Goal: Find specific page/section: Find specific page/section

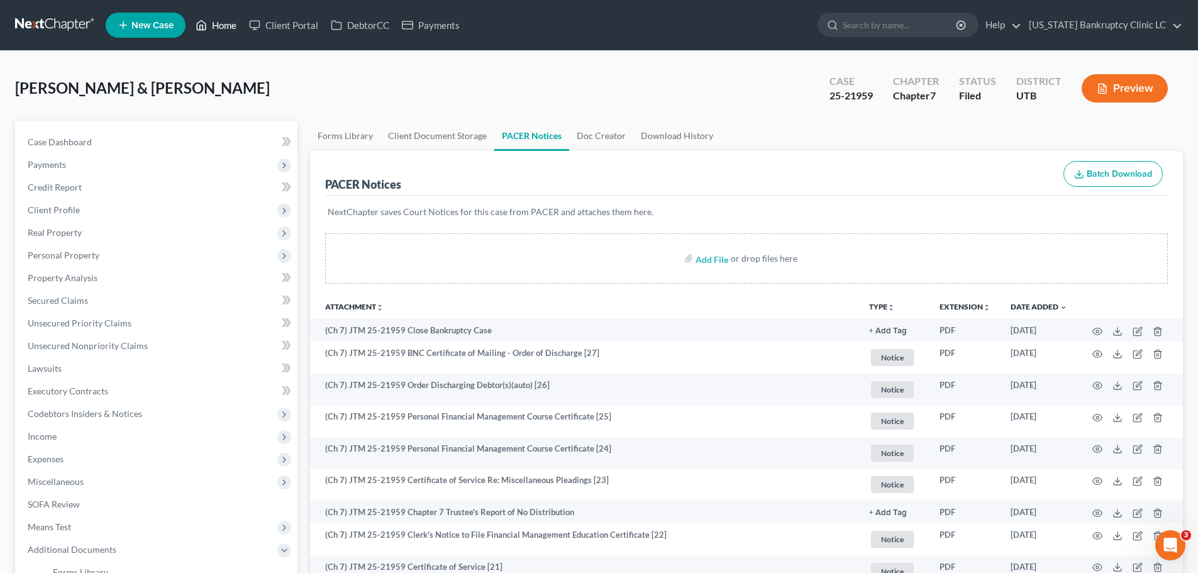
click at [223, 23] on link "Home" at bounding box center [215, 25] width 53 height 23
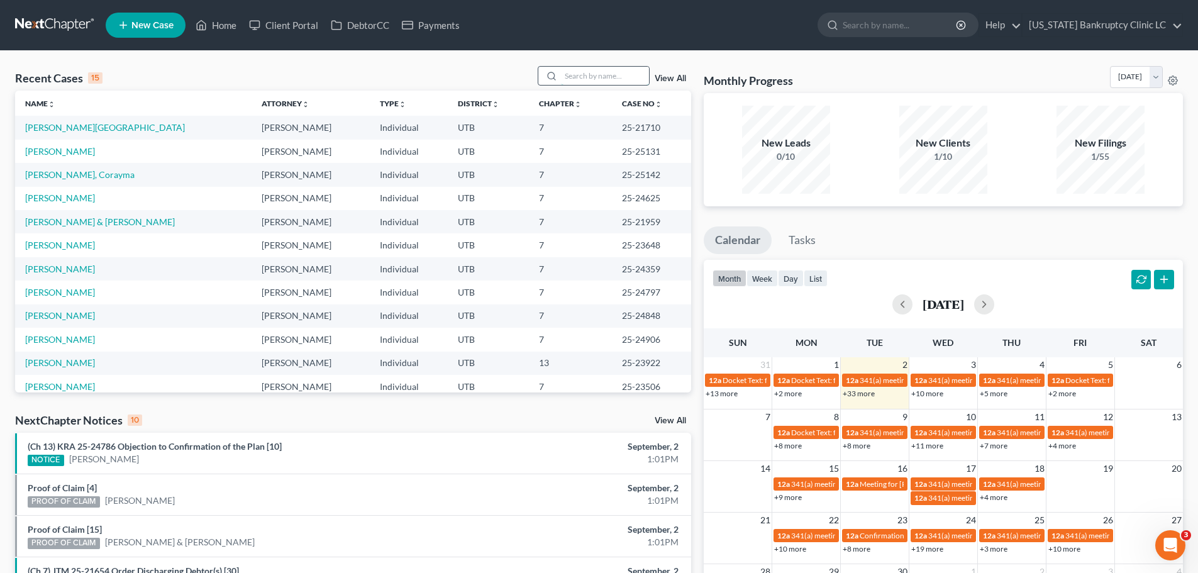
click at [596, 74] on input "search" at bounding box center [605, 76] width 88 height 18
type input "[PERSON_NAME]"
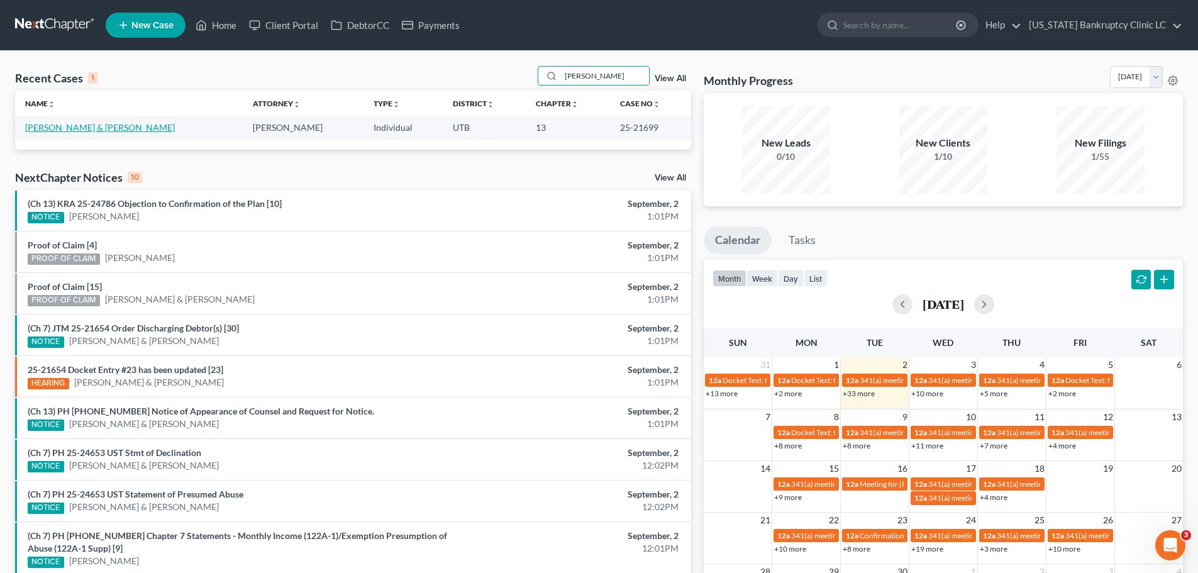
click at [89, 124] on link "[PERSON_NAME] & [PERSON_NAME]" at bounding box center [100, 127] width 150 height 11
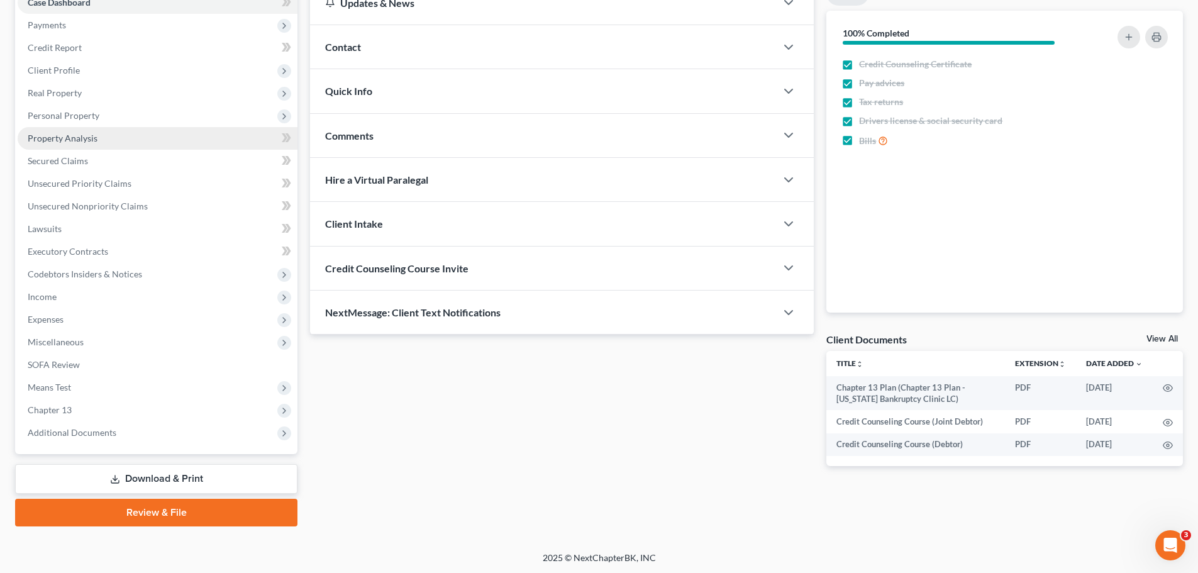
scroll to position [141, 0]
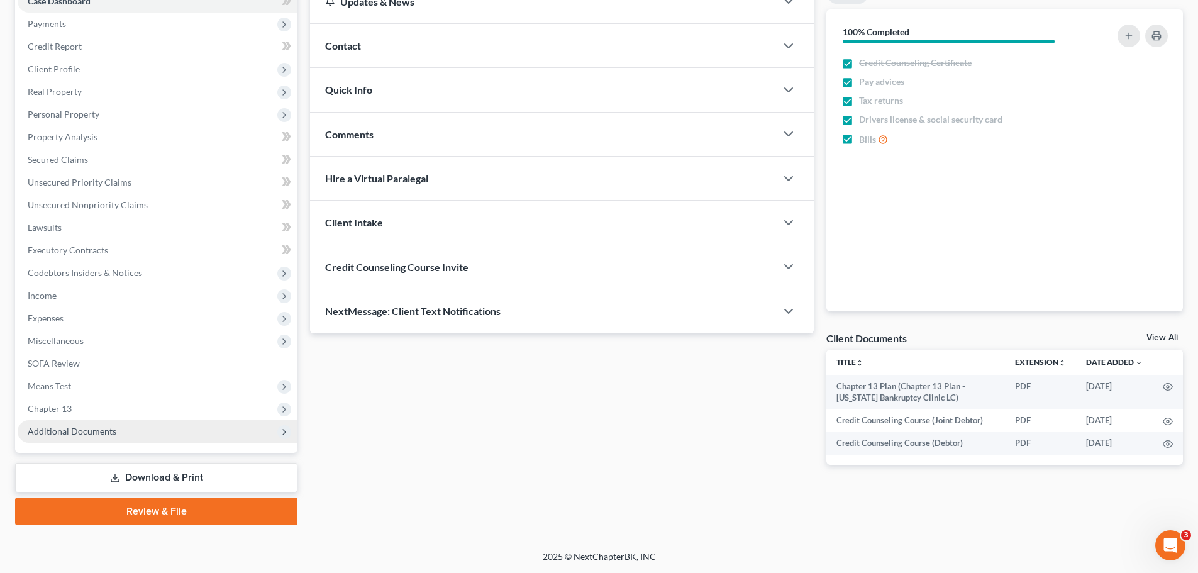
click at [80, 437] on span "Additional Documents" at bounding box center [158, 431] width 280 height 23
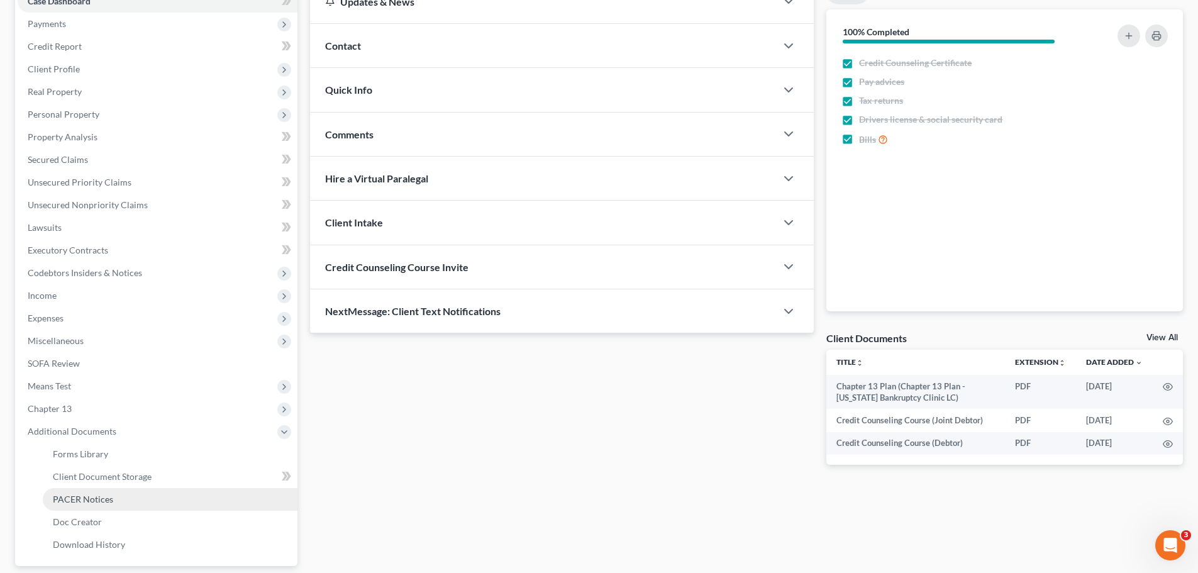
click at [91, 506] on link "PACER Notices" at bounding box center [170, 499] width 255 height 23
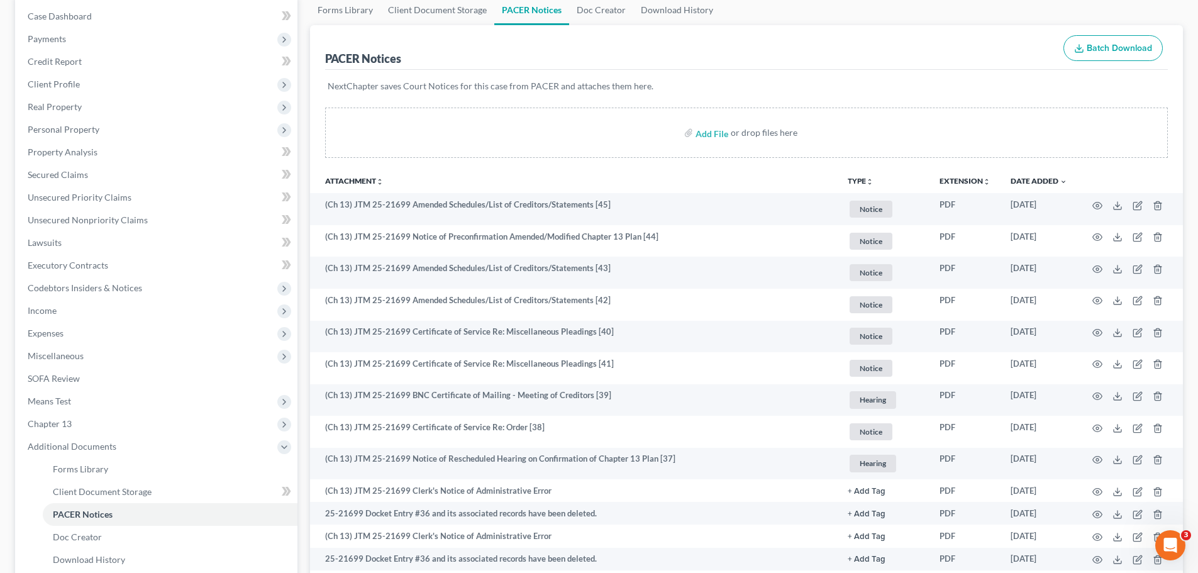
scroll to position [189, 0]
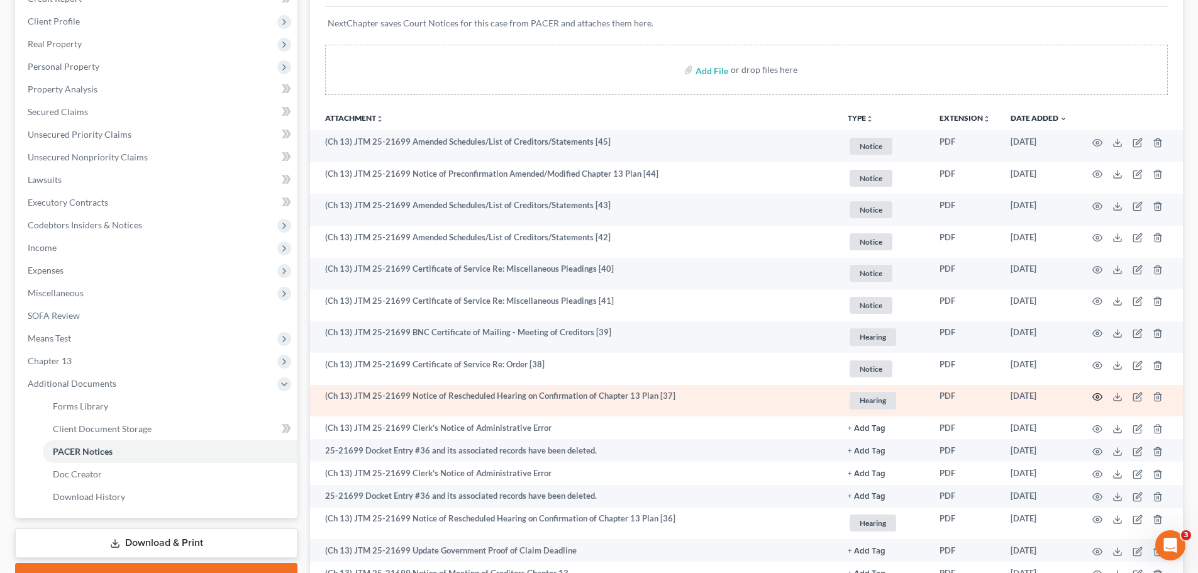
click at [1096, 395] on icon "button" at bounding box center [1097, 397] width 10 height 10
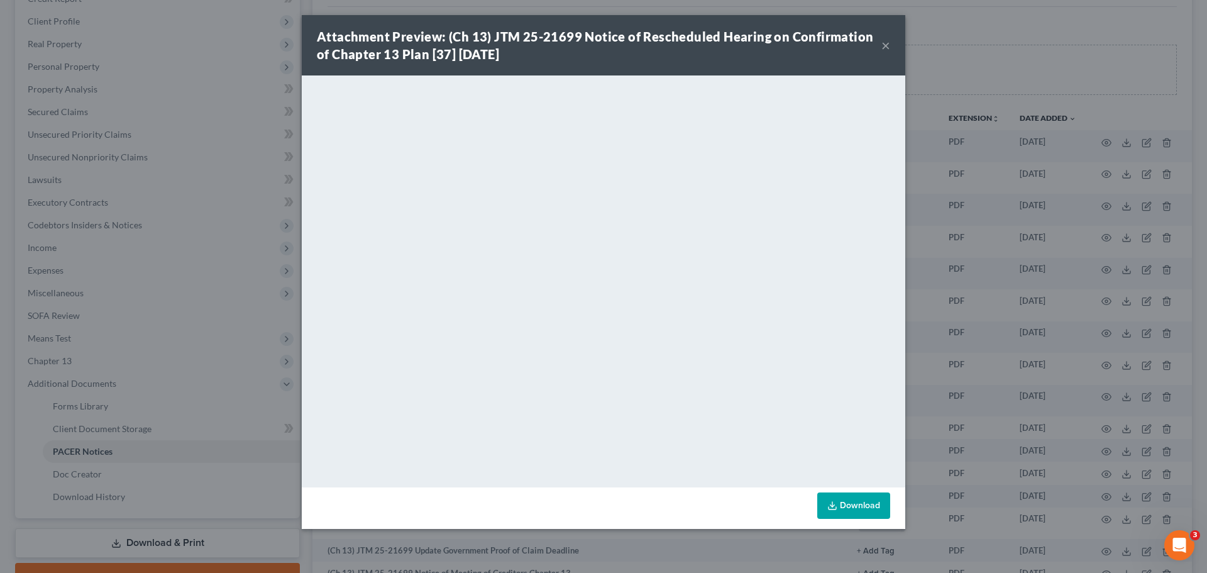
click at [883, 48] on button "×" at bounding box center [886, 45] width 9 height 15
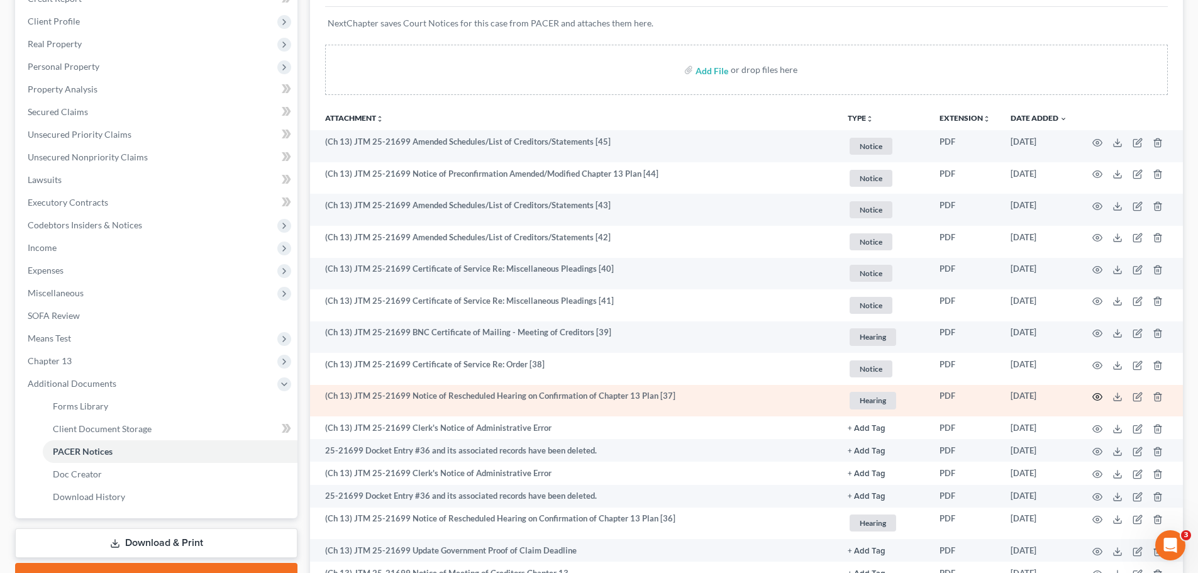
click at [1096, 395] on icon "button" at bounding box center [1097, 397] width 10 height 10
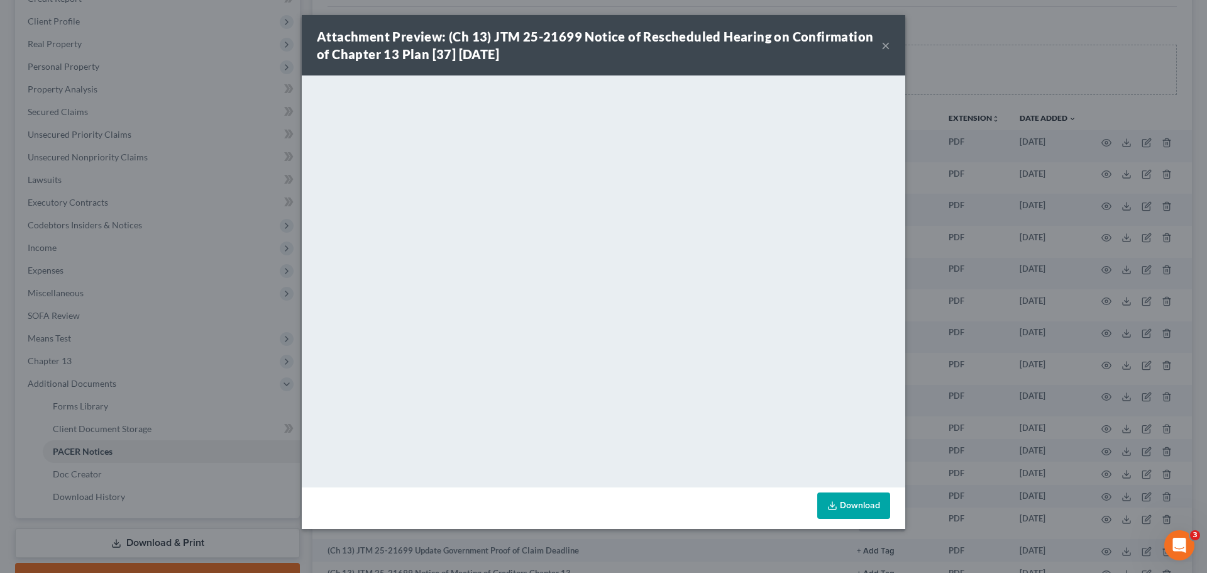
click at [884, 45] on button "×" at bounding box center [886, 45] width 9 height 15
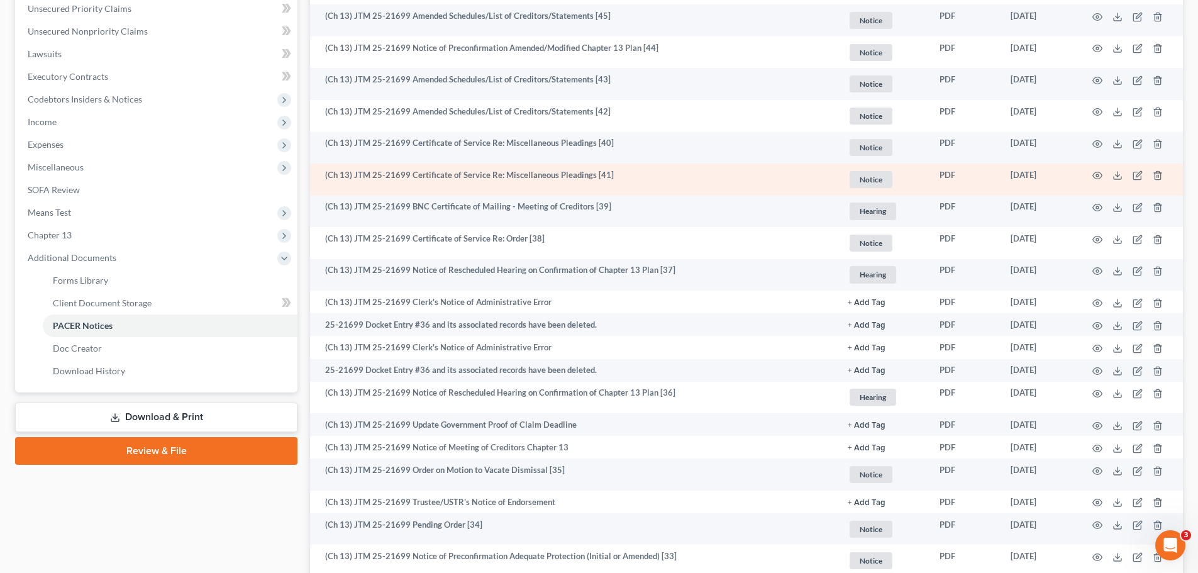
scroll to position [377, 0]
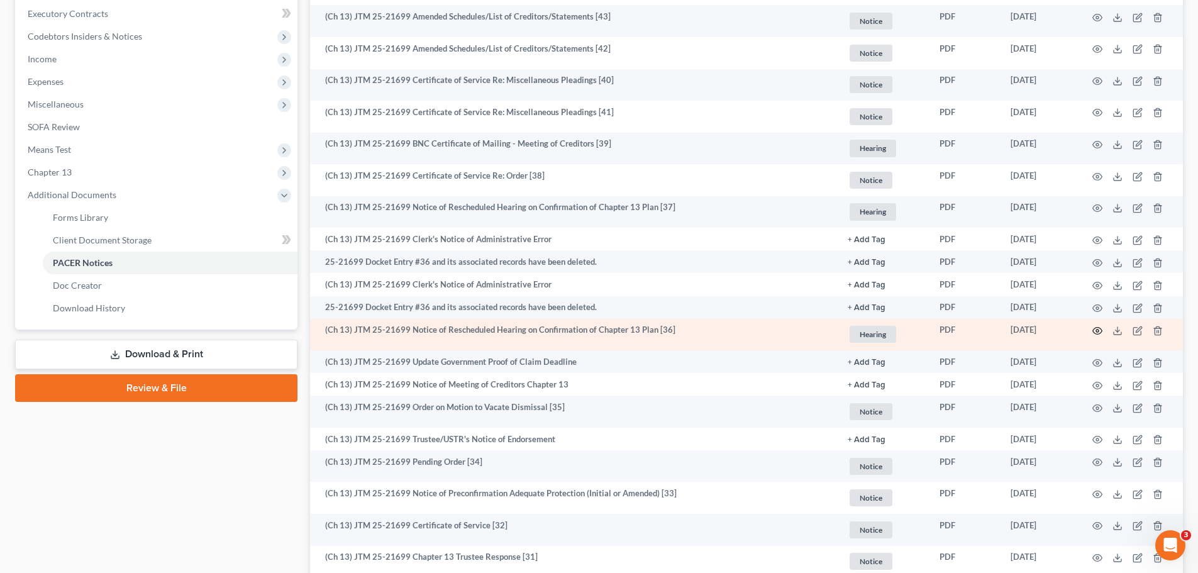
click at [1099, 331] on circle "button" at bounding box center [1097, 331] width 3 height 3
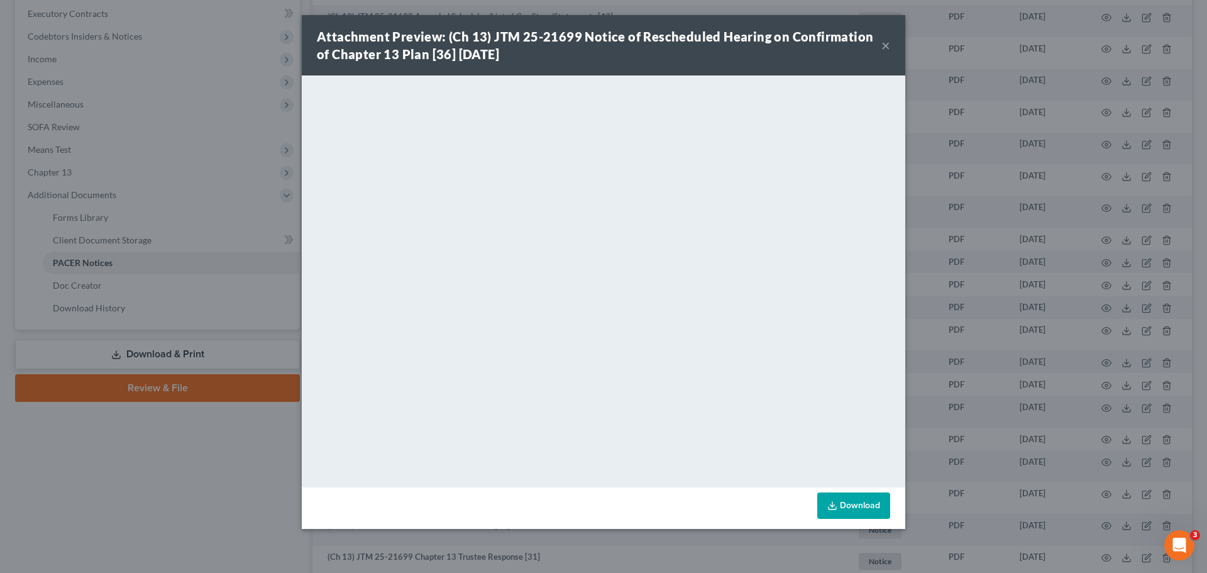
click at [885, 42] on button "×" at bounding box center [886, 45] width 9 height 15
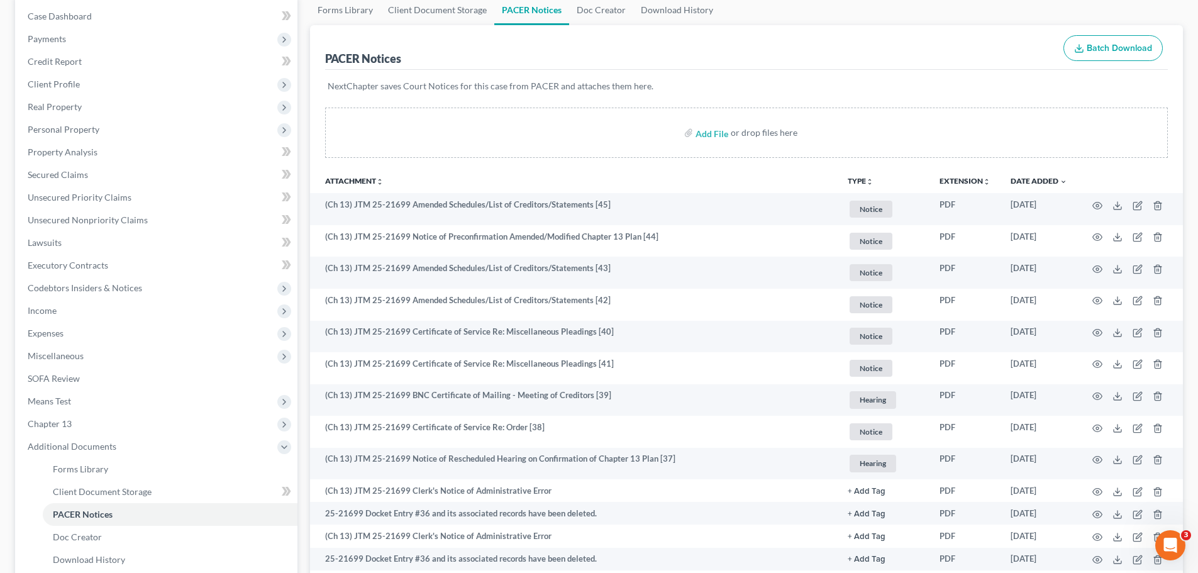
scroll to position [0, 0]
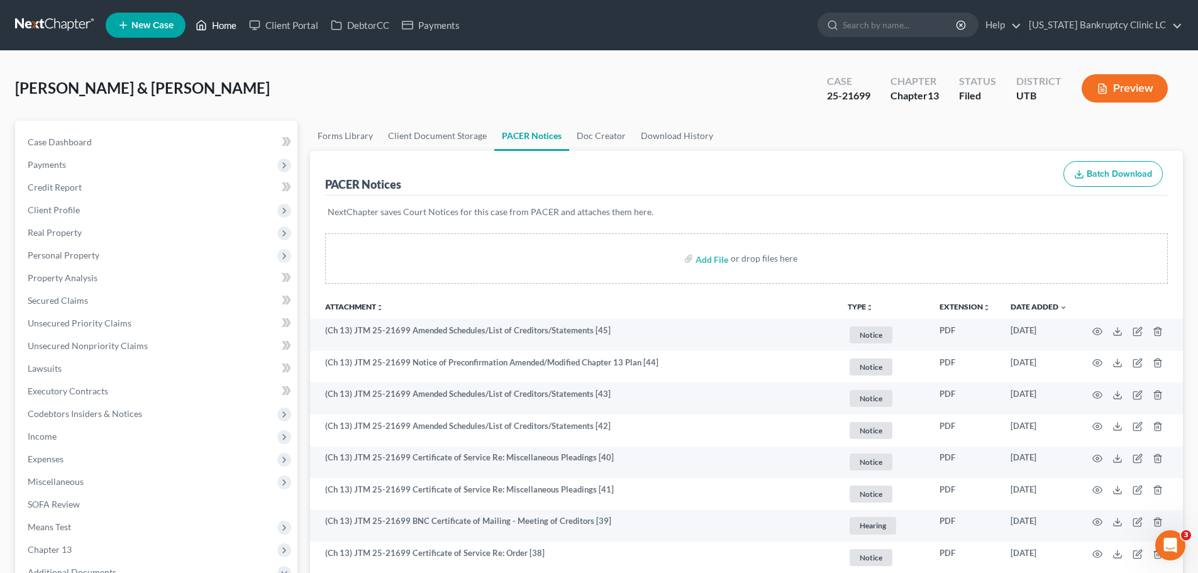
click at [226, 26] on link "Home" at bounding box center [215, 25] width 53 height 23
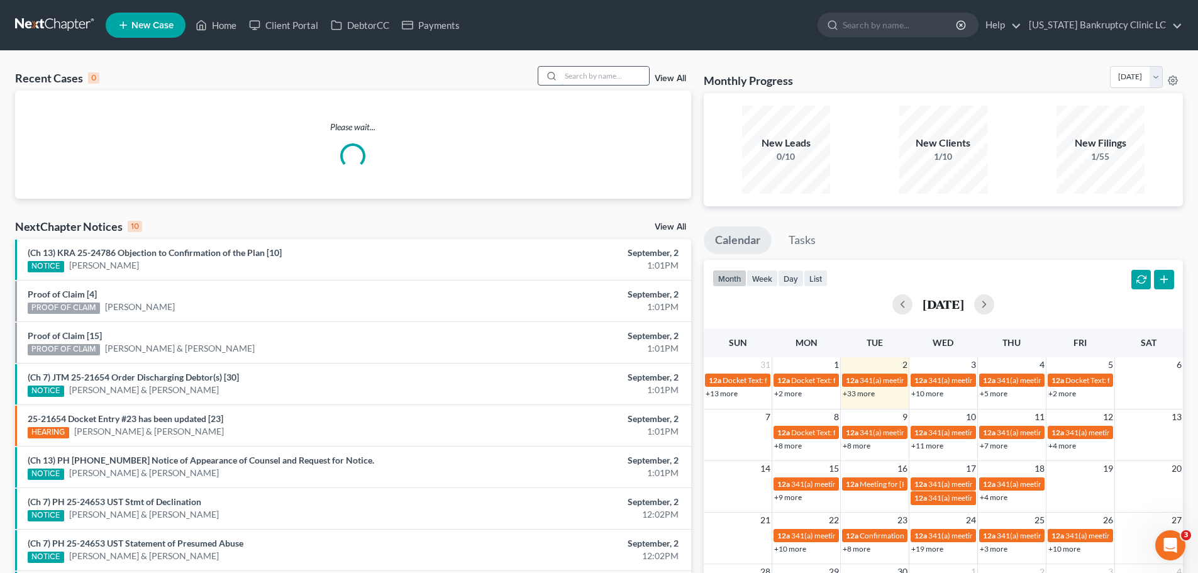
click at [592, 74] on input "search" at bounding box center [605, 76] width 88 height 18
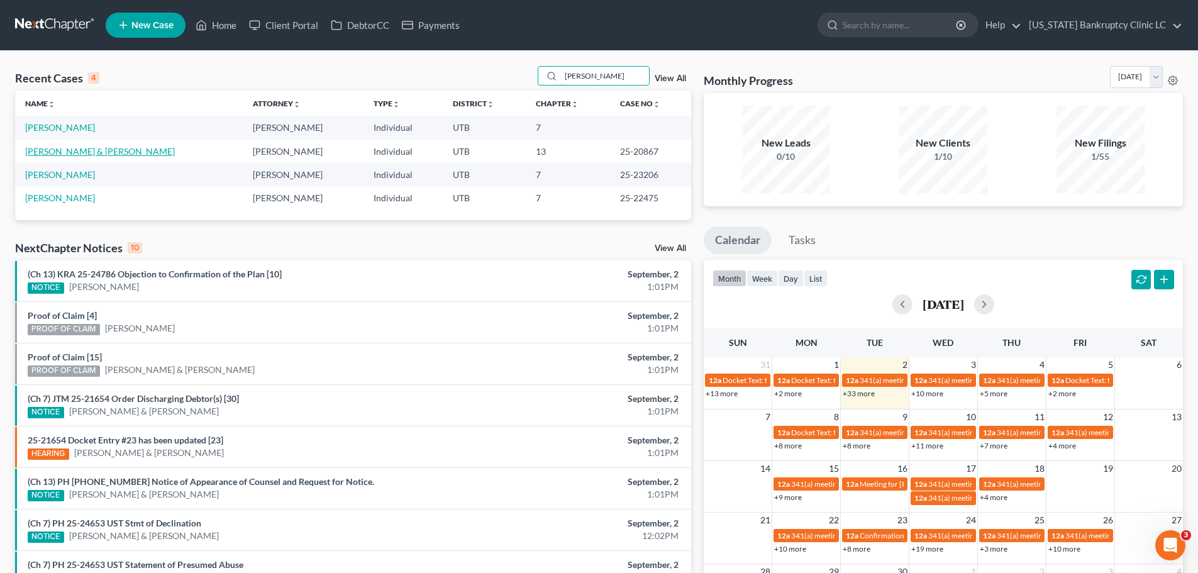
type input "[PERSON_NAME]"
click at [91, 148] on link "[PERSON_NAME] & [PERSON_NAME]" at bounding box center [100, 151] width 150 height 11
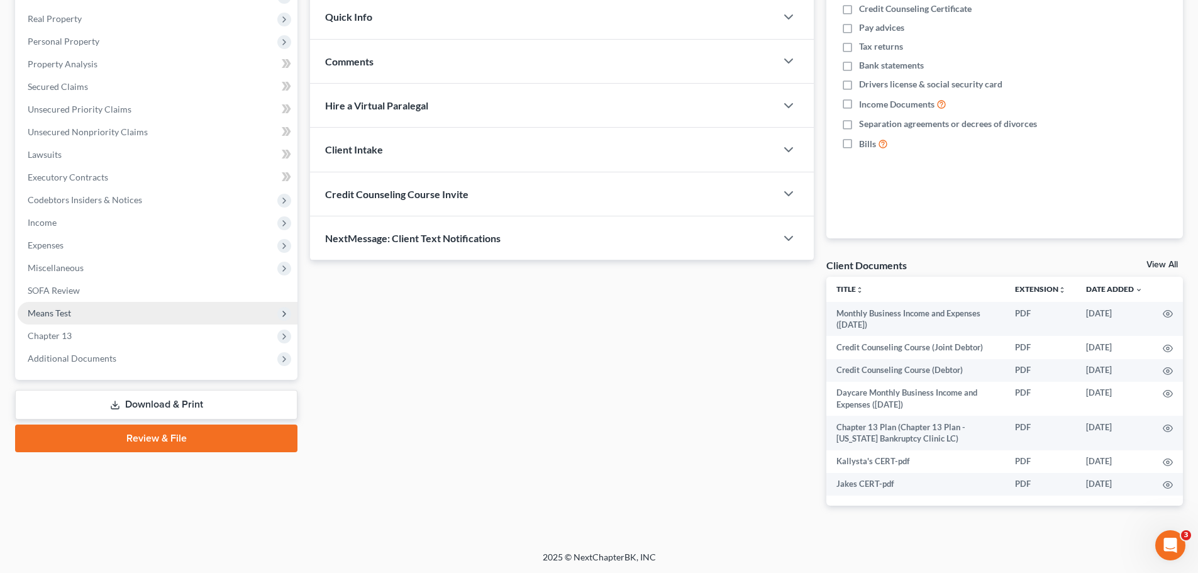
scroll to position [214, 0]
click at [94, 369] on div "Case Dashboard Payments Invoices Payments Payments Credit Report Client Profile…" at bounding box center [156, 142] width 282 height 473
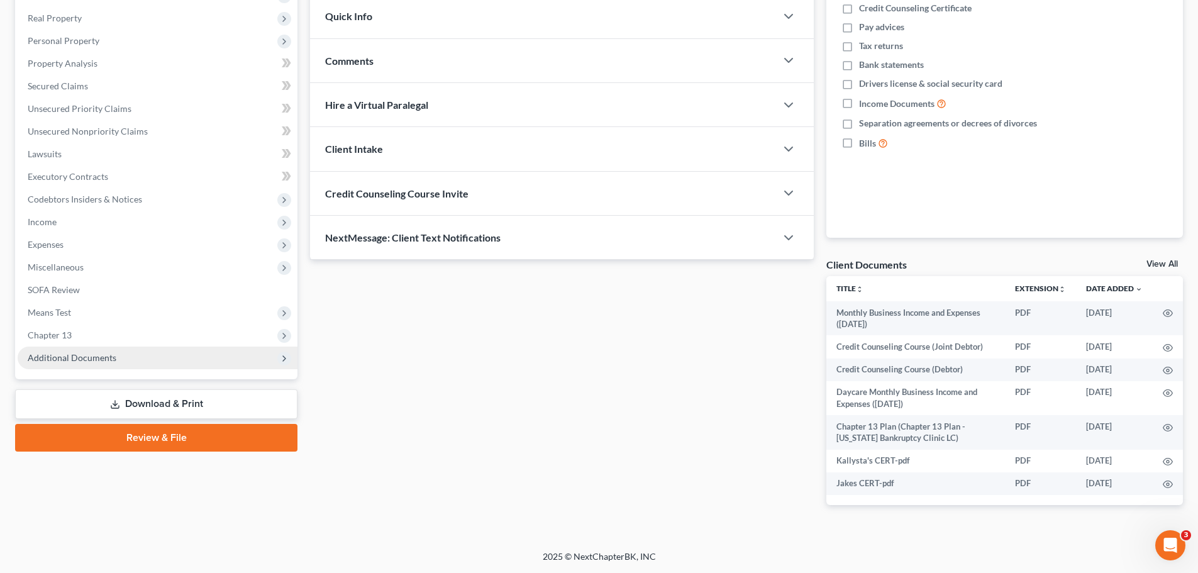
click at [98, 354] on span "Additional Documents" at bounding box center [72, 357] width 89 height 11
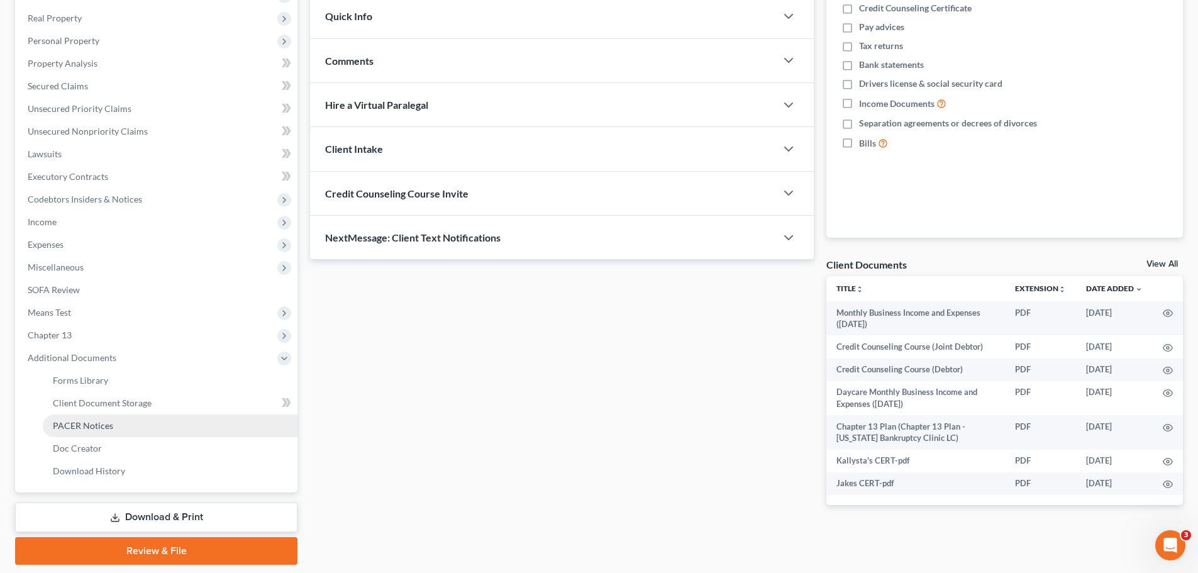
click at [108, 424] on span "PACER Notices" at bounding box center [83, 425] width 60 height 11
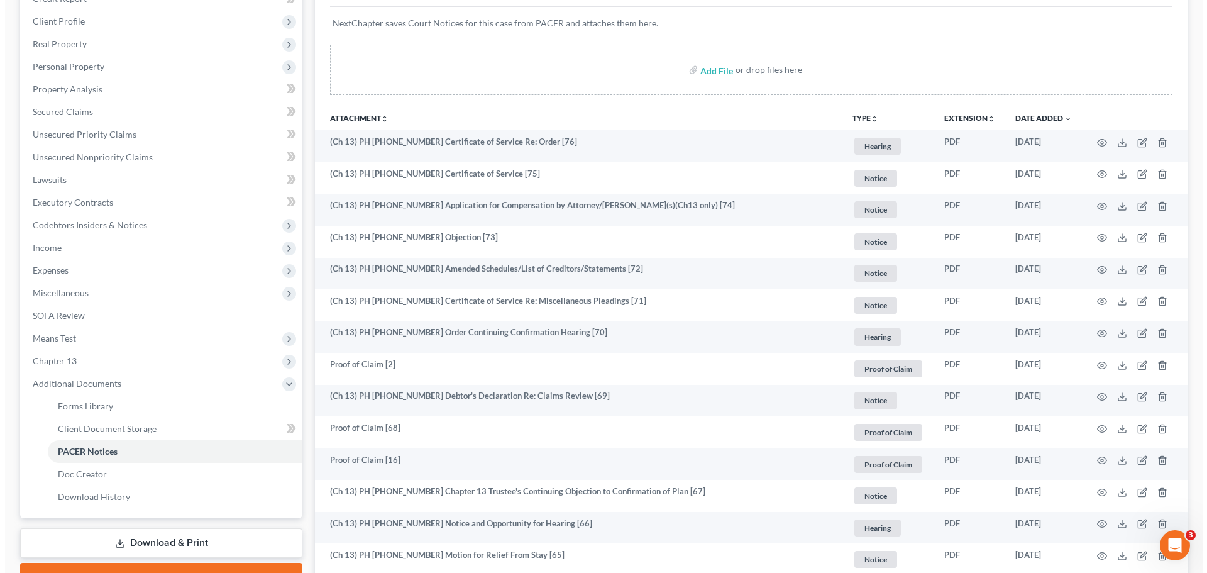
scroll to position [252, 0]
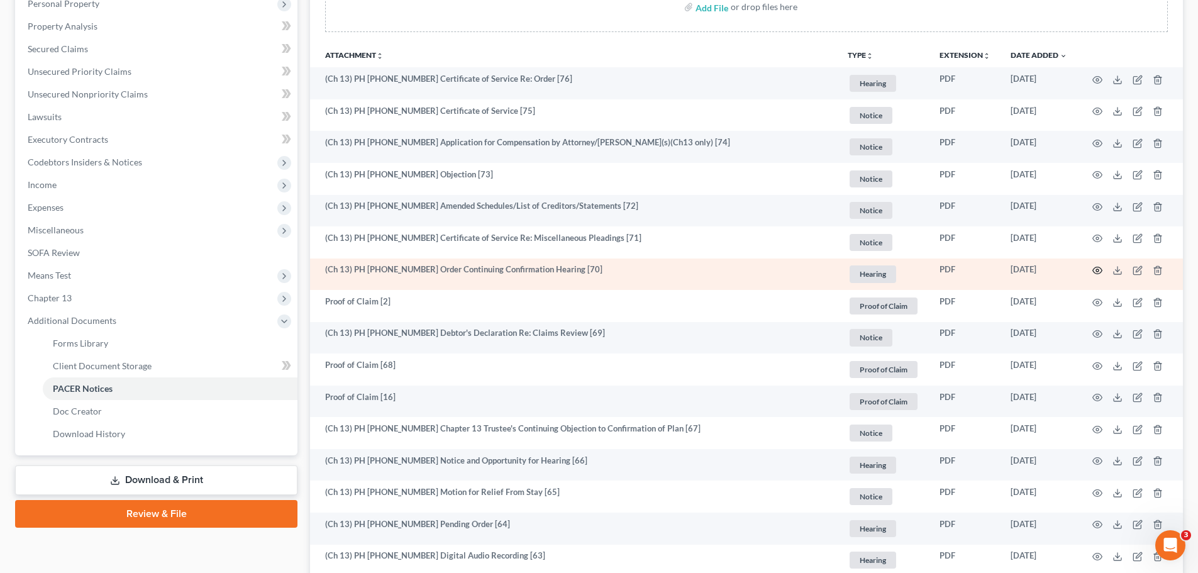
click at [1097, 272] on circle "button" at bounding box center [1097, 270] width 3 height 3
